Goal: Task Accomplishment & Management: Manage account settings

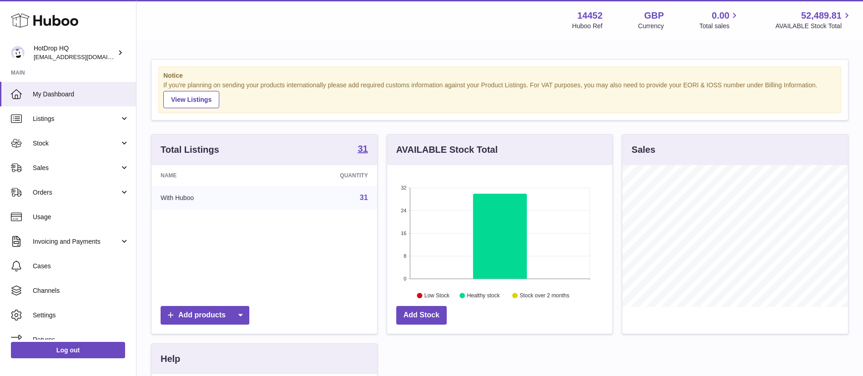
scroll to position [142, 225]
click at [94, 293] on span "Channels" at bounding box center [81, 291] width 96 height 9
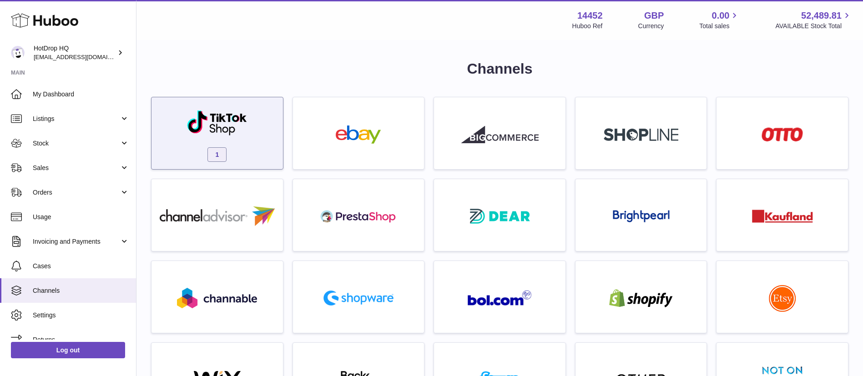
click at [211, 144] on div "1" at bounding box center [217, 135] width 122 height 58
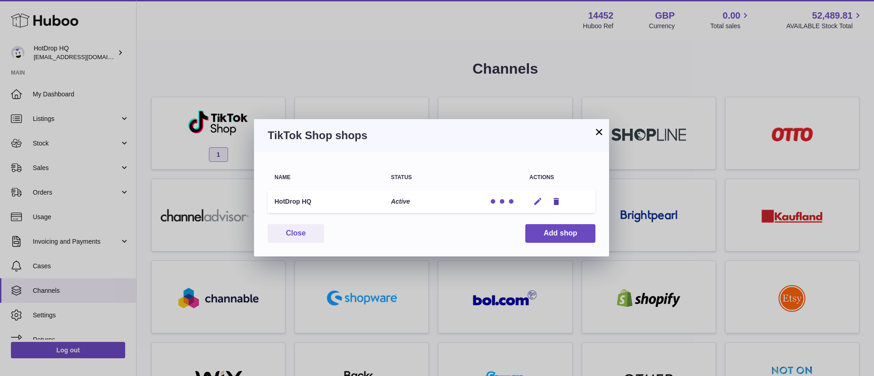
click at [537, 199] on icon "button" at bounding box center [538, 202] width 10 height 10
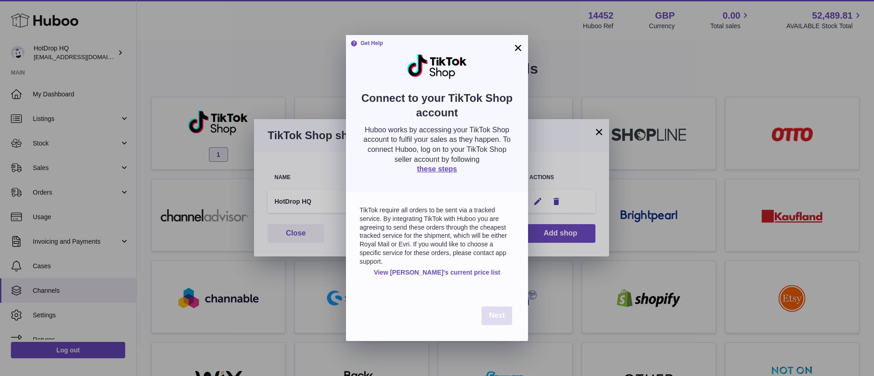
click at [498, 314] on span "Next" at bounding box center [497, 316] width 16 height 8
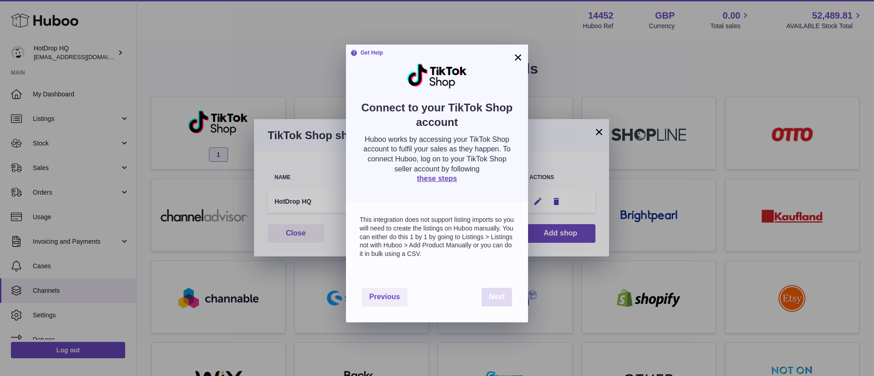
click at [505, 306] on button "Next" at bounding box center [497, 297] width 30 height 19
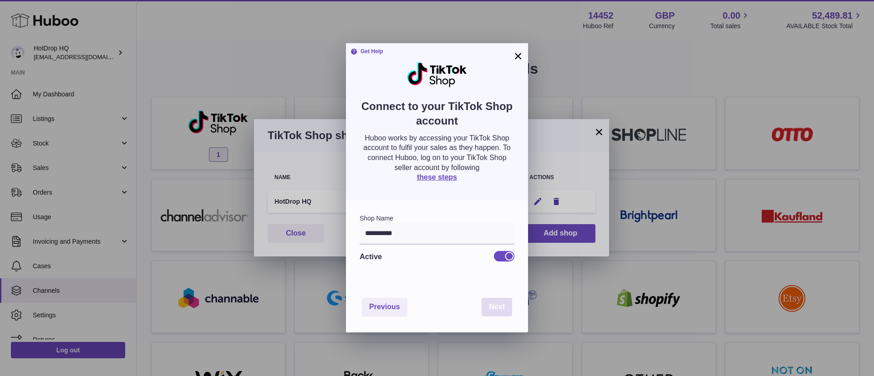
click at [505, 305] on button "Next" at bounding box center [497, 307] width 30 height 19
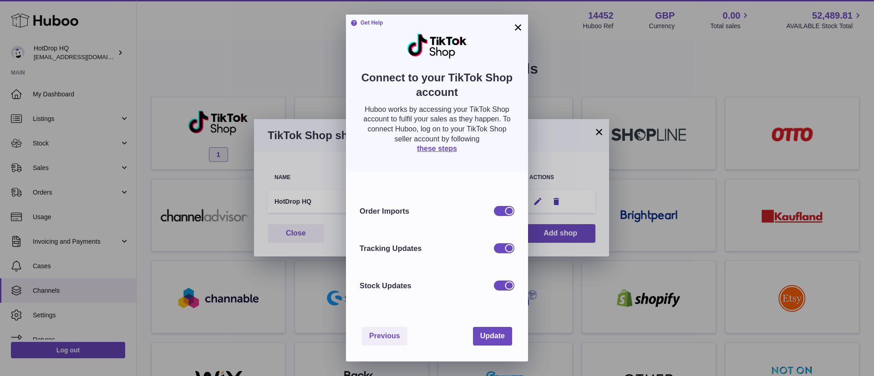
click at [517, 26] on button "×" at bounding box center [517, 27] width 11 height 11
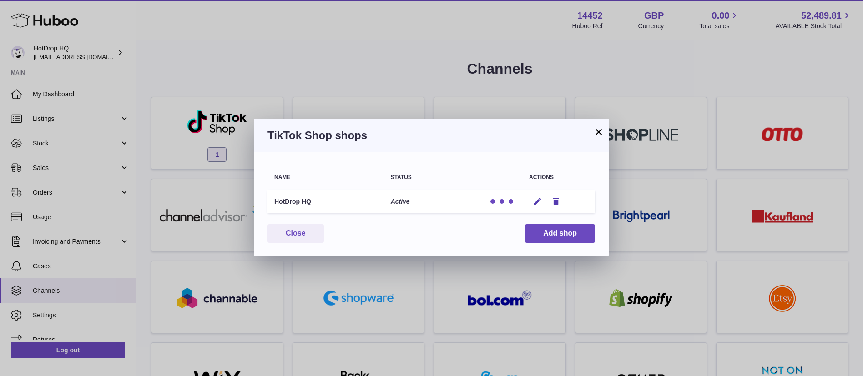
click at [599, 134] on button "×" at bounding box center [598, 132] width 11 height 11
